Goal: Task Accomplishment & Management: Manage account settings

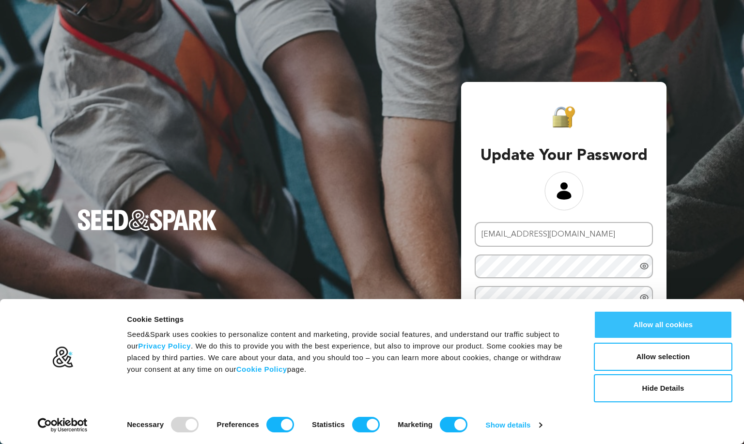
click at [661, 333] on button "Allow all cookies" at bounding box center [663, 324] width 139 height 28
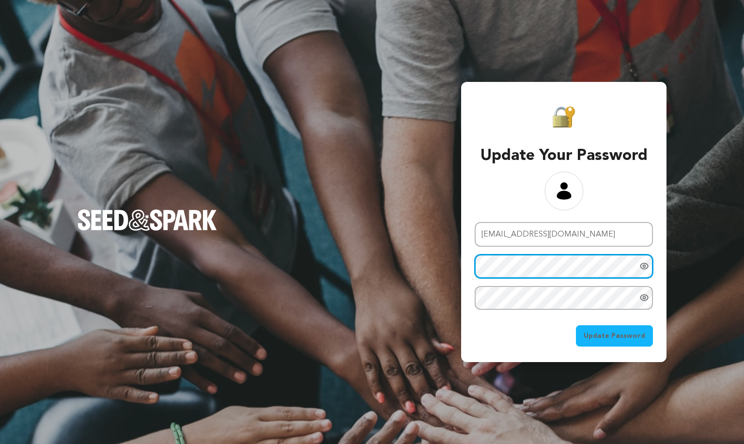
click at [639, 265] on div at bounding box center [564, 266] width 178 height 24
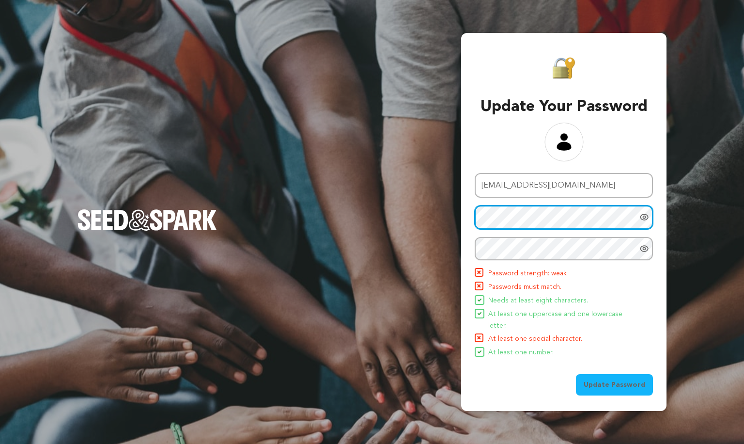
click at [462, 219] on div "Update Your Password Email address liperezrey@gmail.com New password Repeat pas…" at bounding box center [563, 222] width 205 height 378
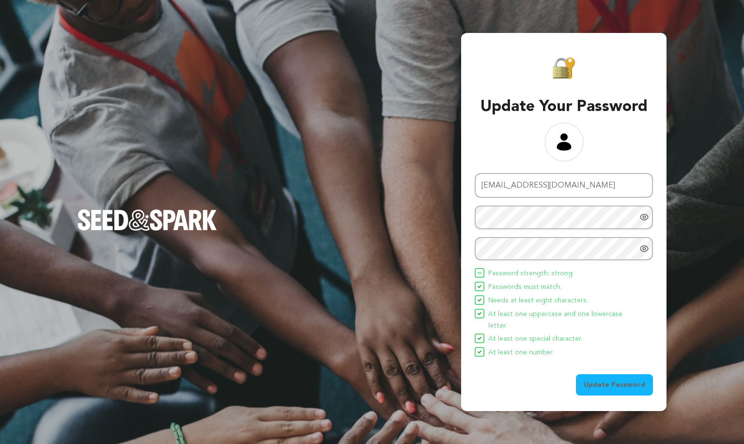
click at [605, 380] on span "Update Password" at bounding box center [615, 385] width 62 height 10
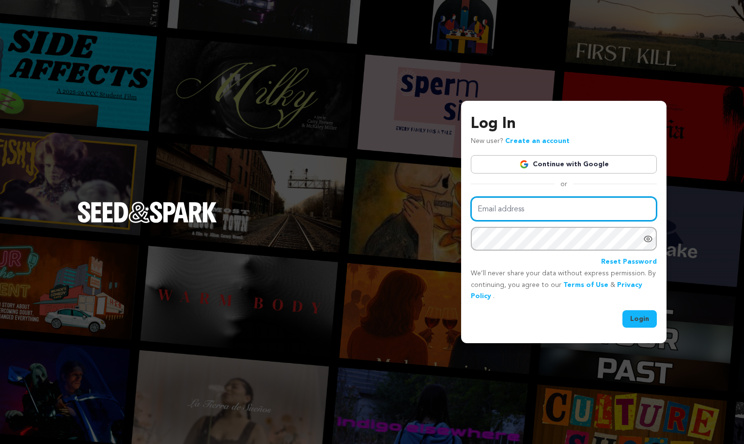
click at [586, 210] on input "Email address" at bounding box center [564, 209] width 186 height 25
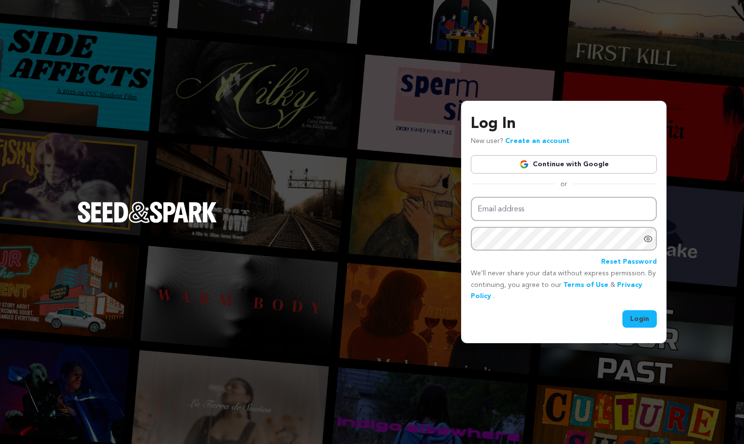
type input "liperezrey@gmail.com"
click at [635, 323] on button "Login" at bounding box center [639, 318] width 34 height 17
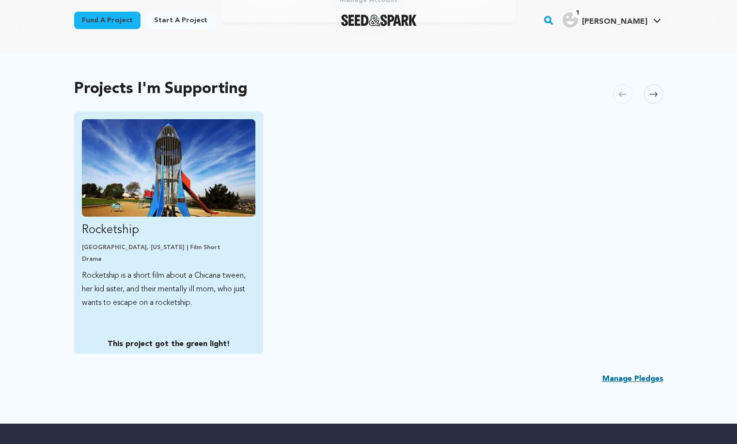
scroll to position [180, 0]
